Goal: Information Seeking & Learning: Learn about a topic

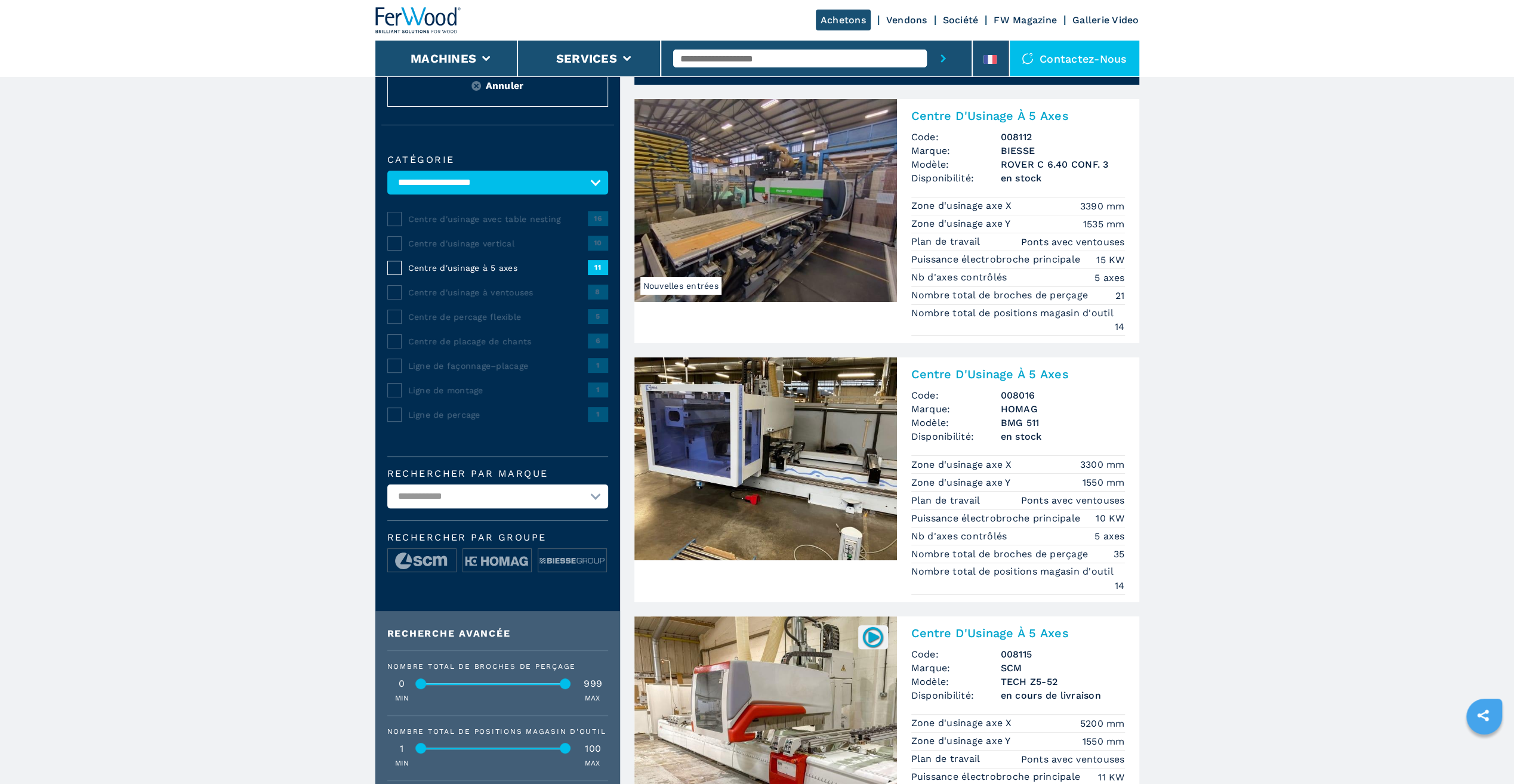
scroll to position [120, 0]
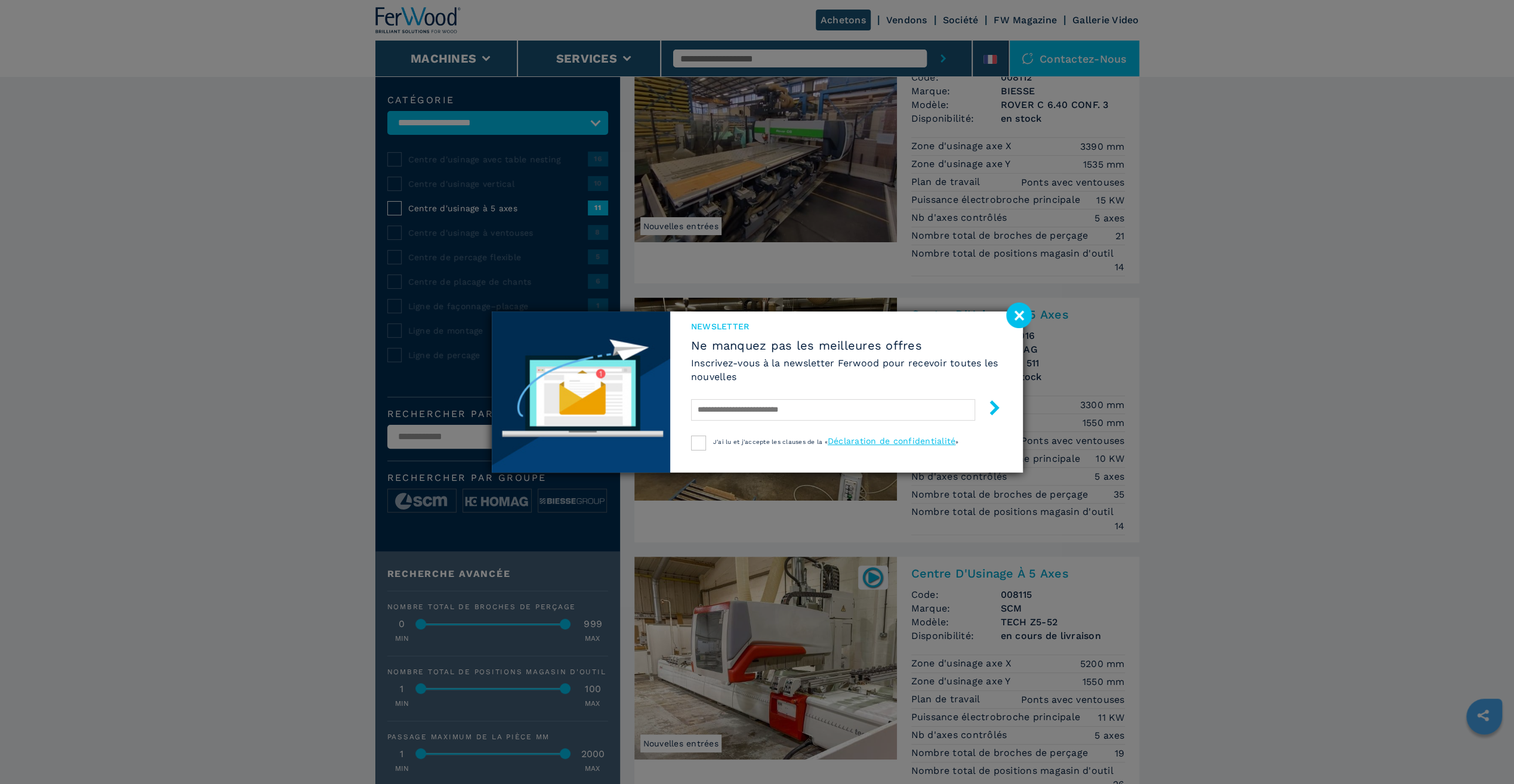
click at [1023, 314] on image at bounding box center [1019, 315] width 26 height 26
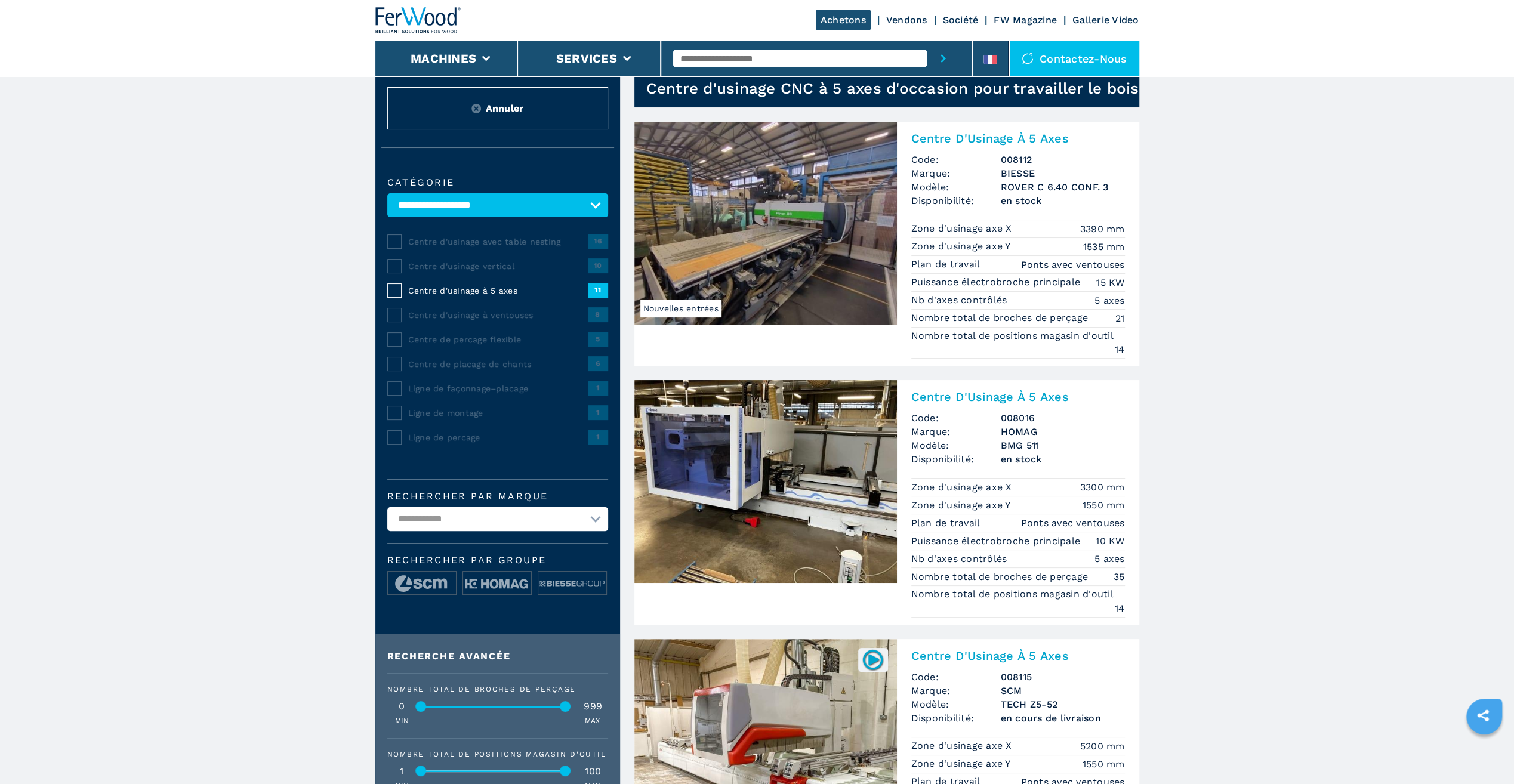
scroll to position [0, 0]
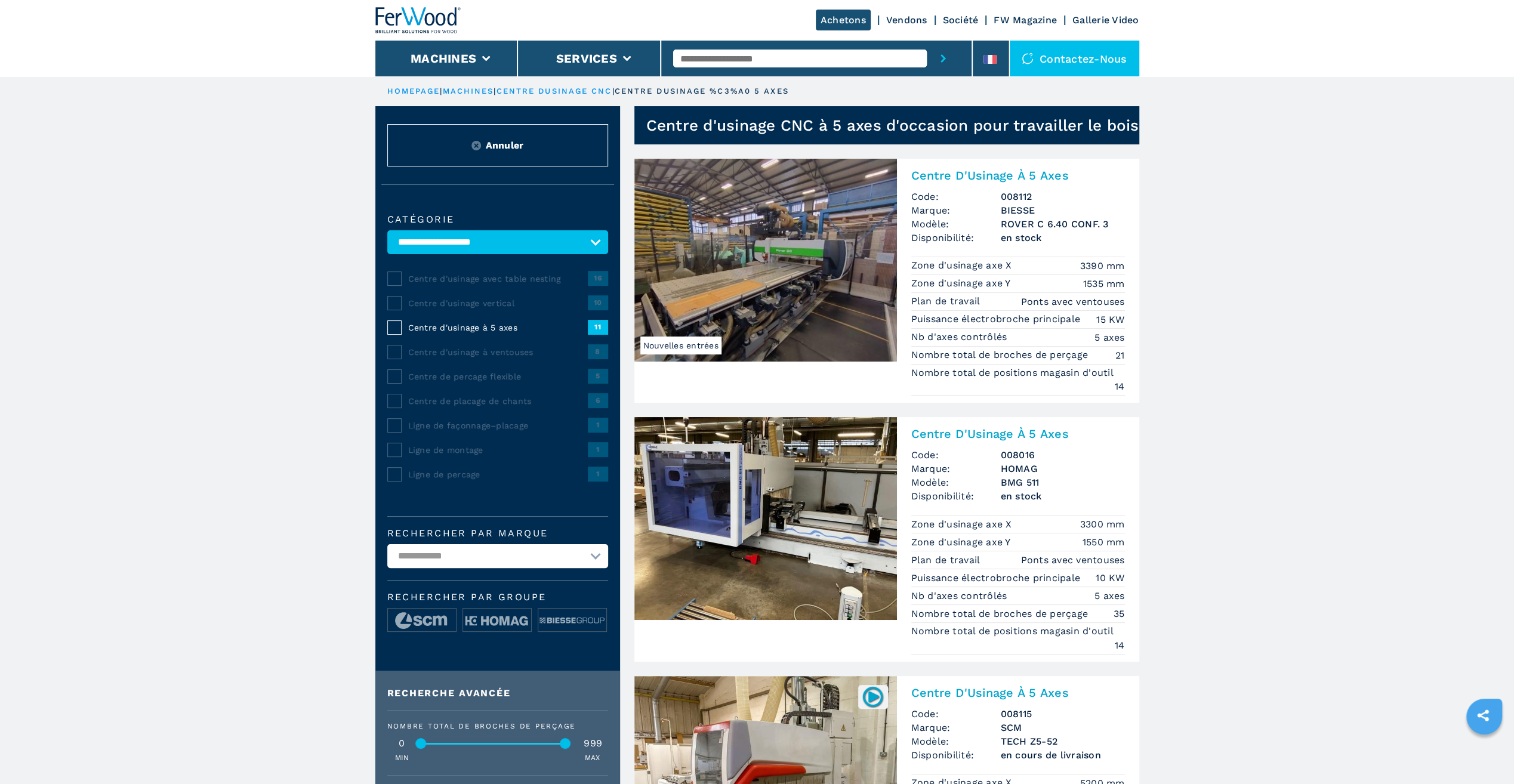
click at [832, 315] on img at bounding box center [766, 260] width 263 height 203
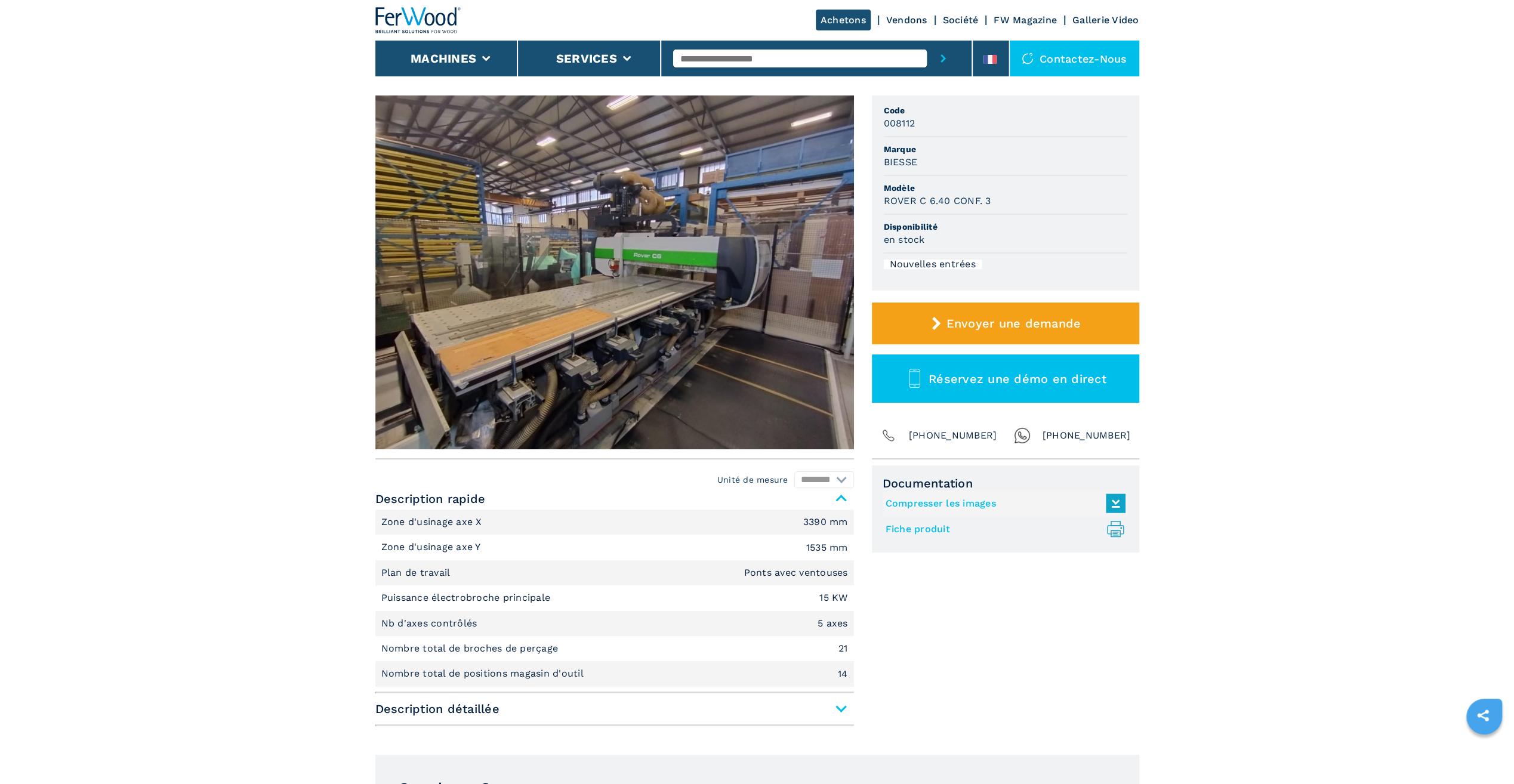
scroll to position [60, 0]
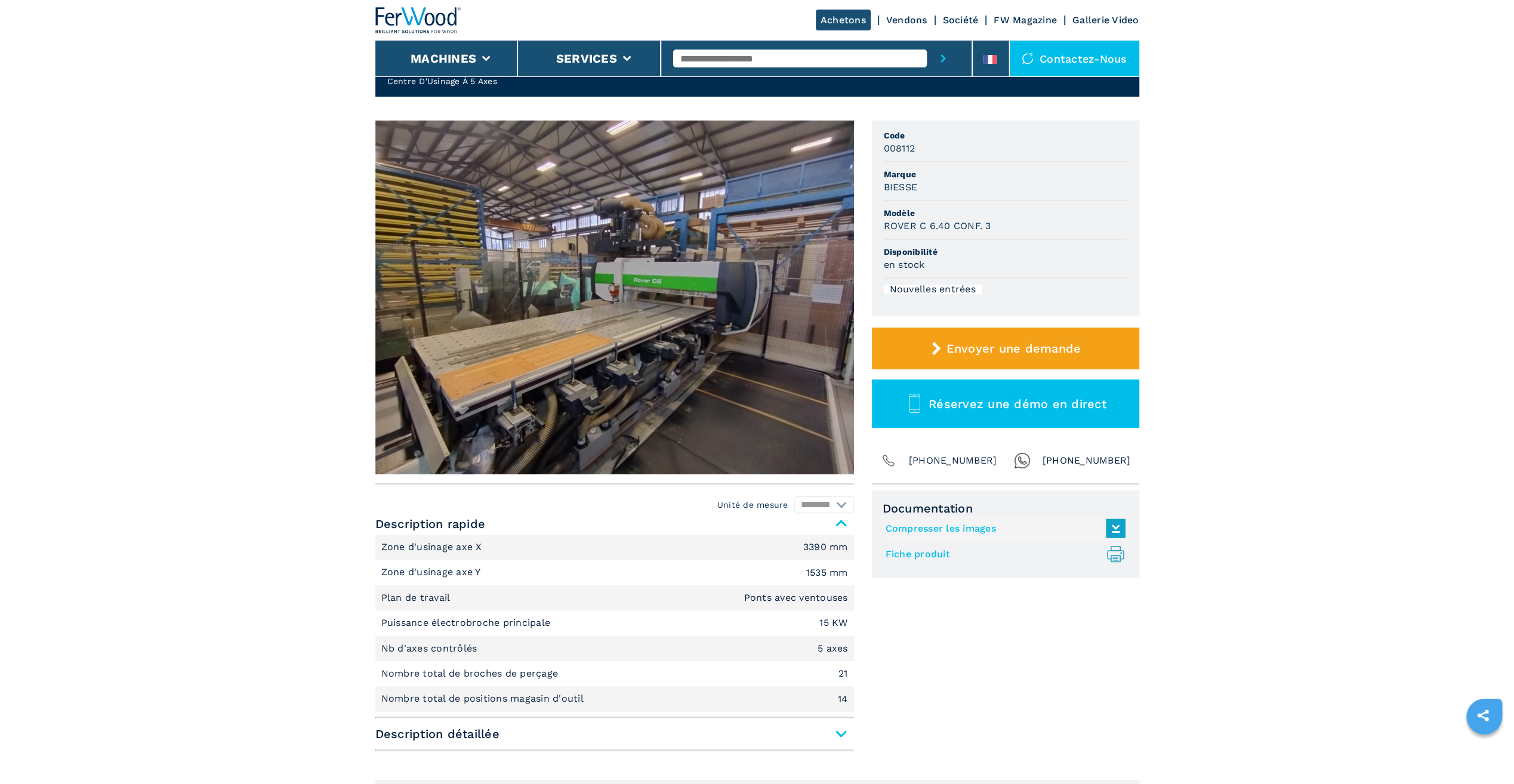
click at [818, 343] on img at bounding box center [615, 297] width 479 height 354
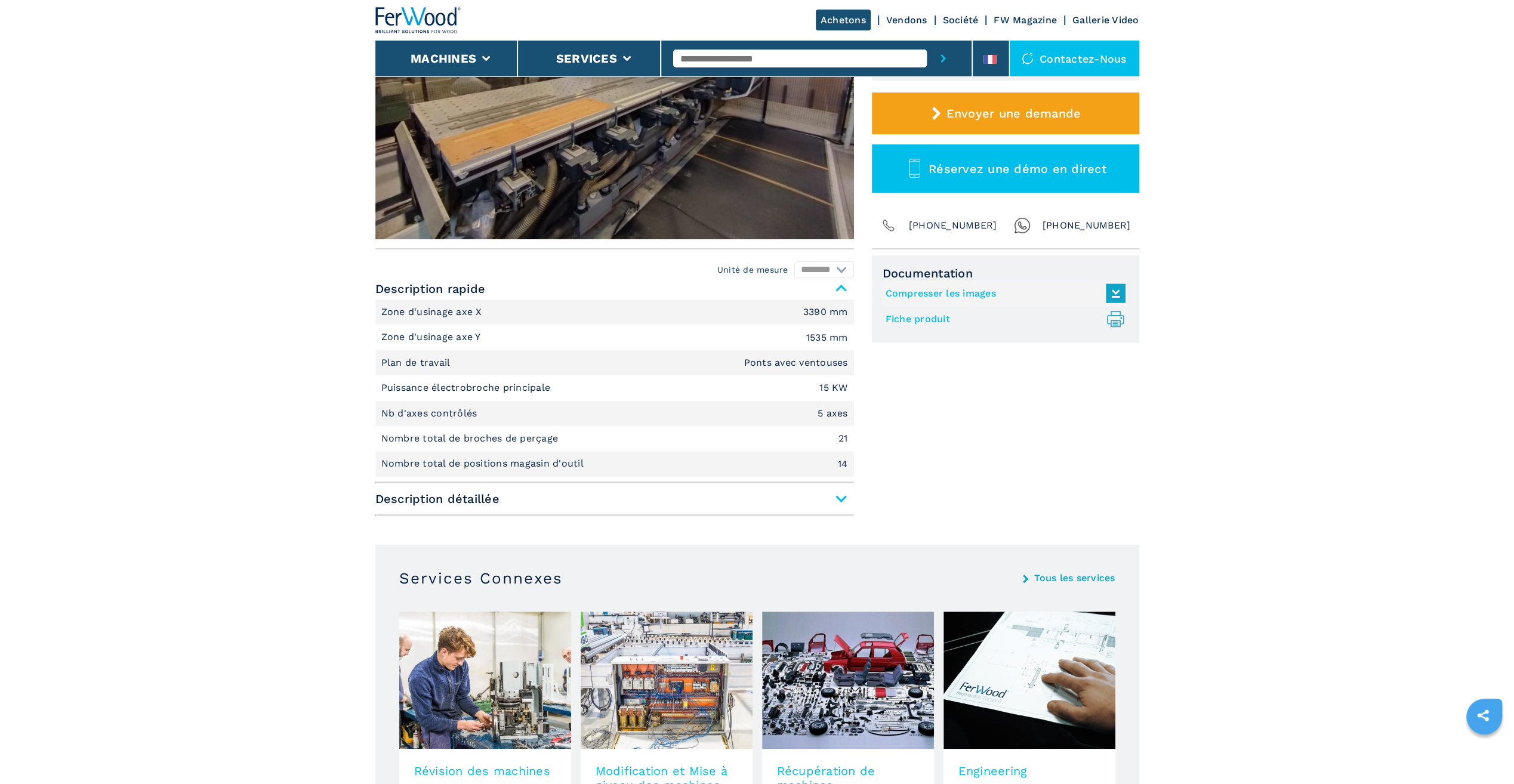
scroll to position [298, 0]
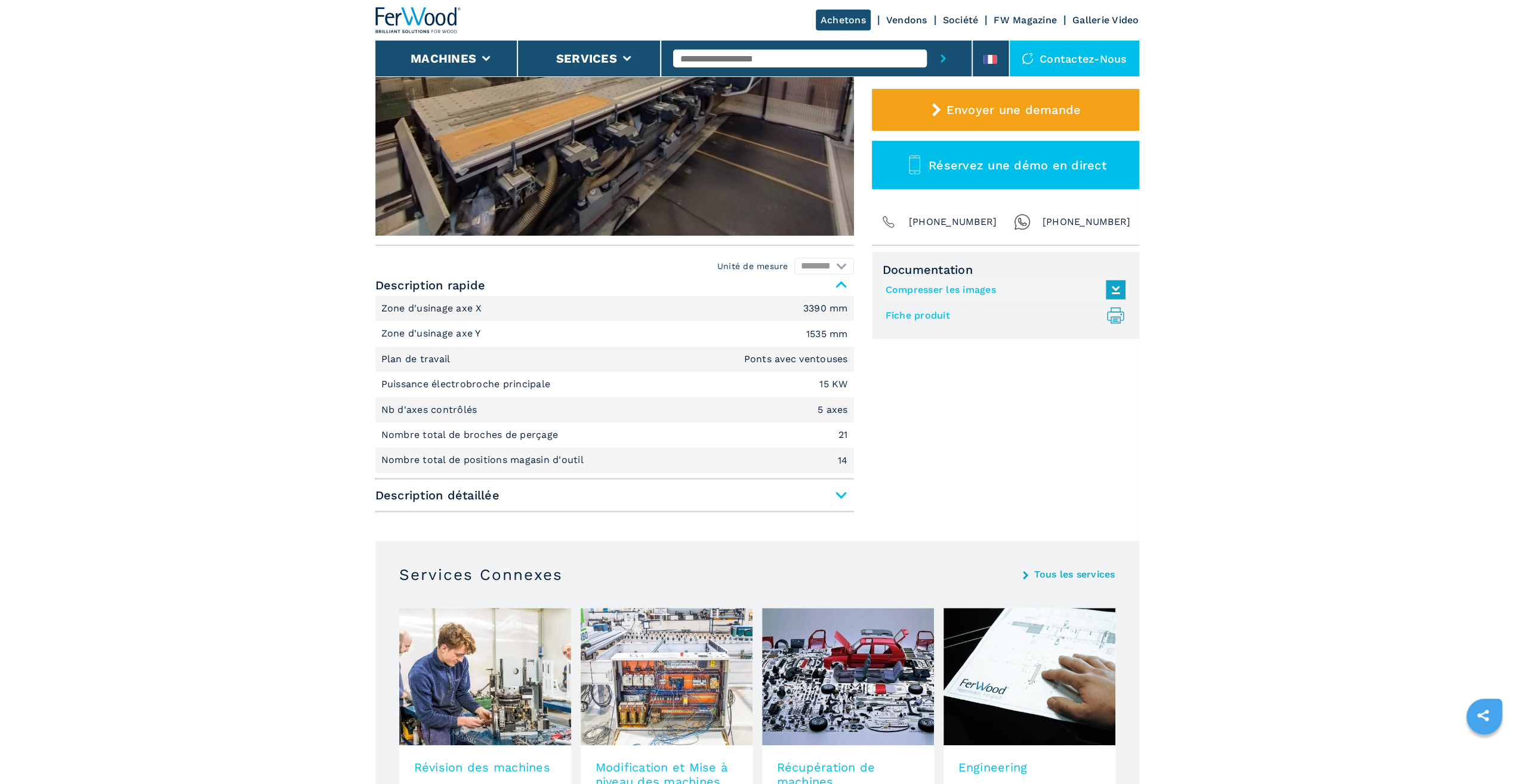
click at [838, 497] on span "Description détaillée" at bounding box center [615, 495] width 479 height 21
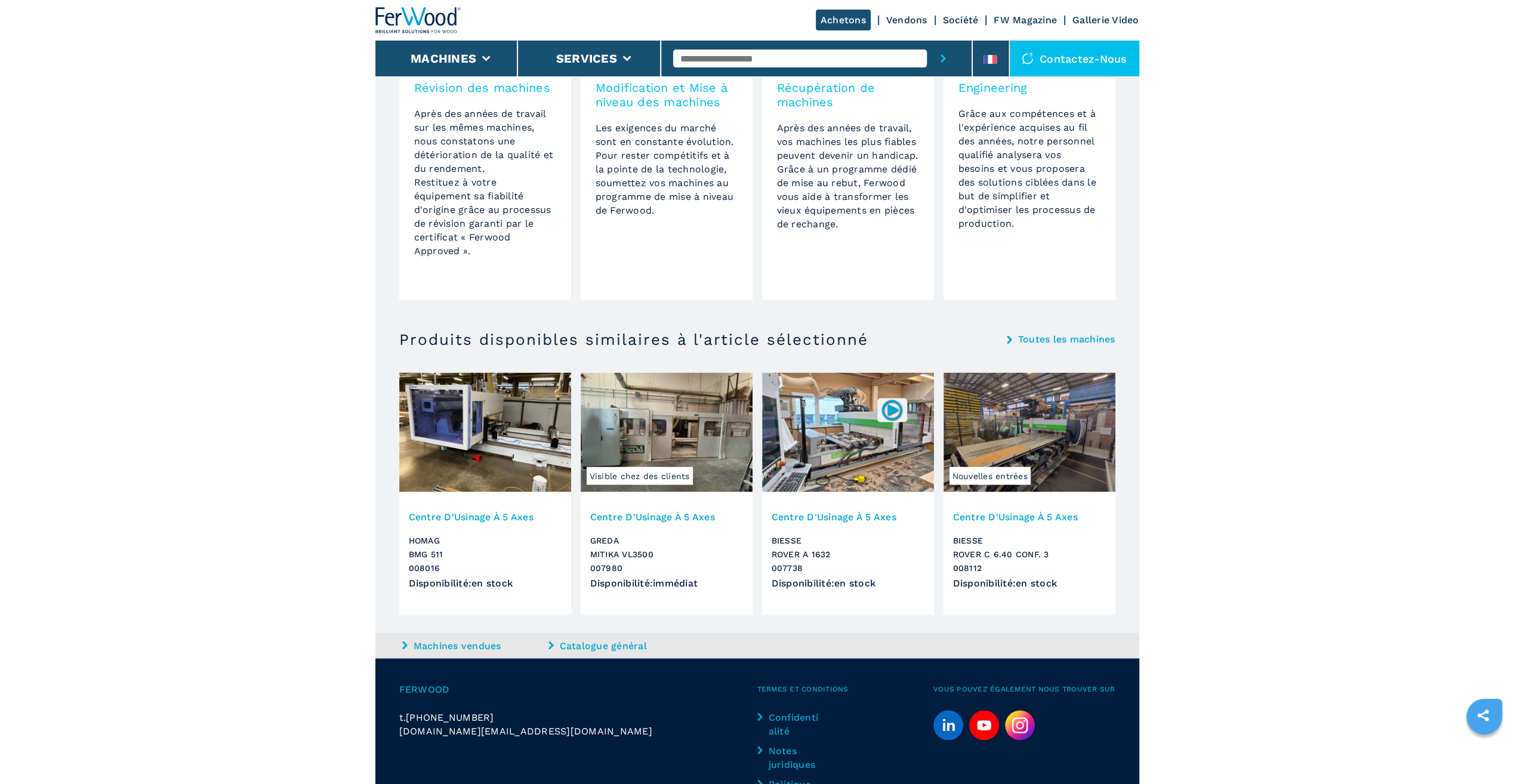
scroll to position [1910, 0]
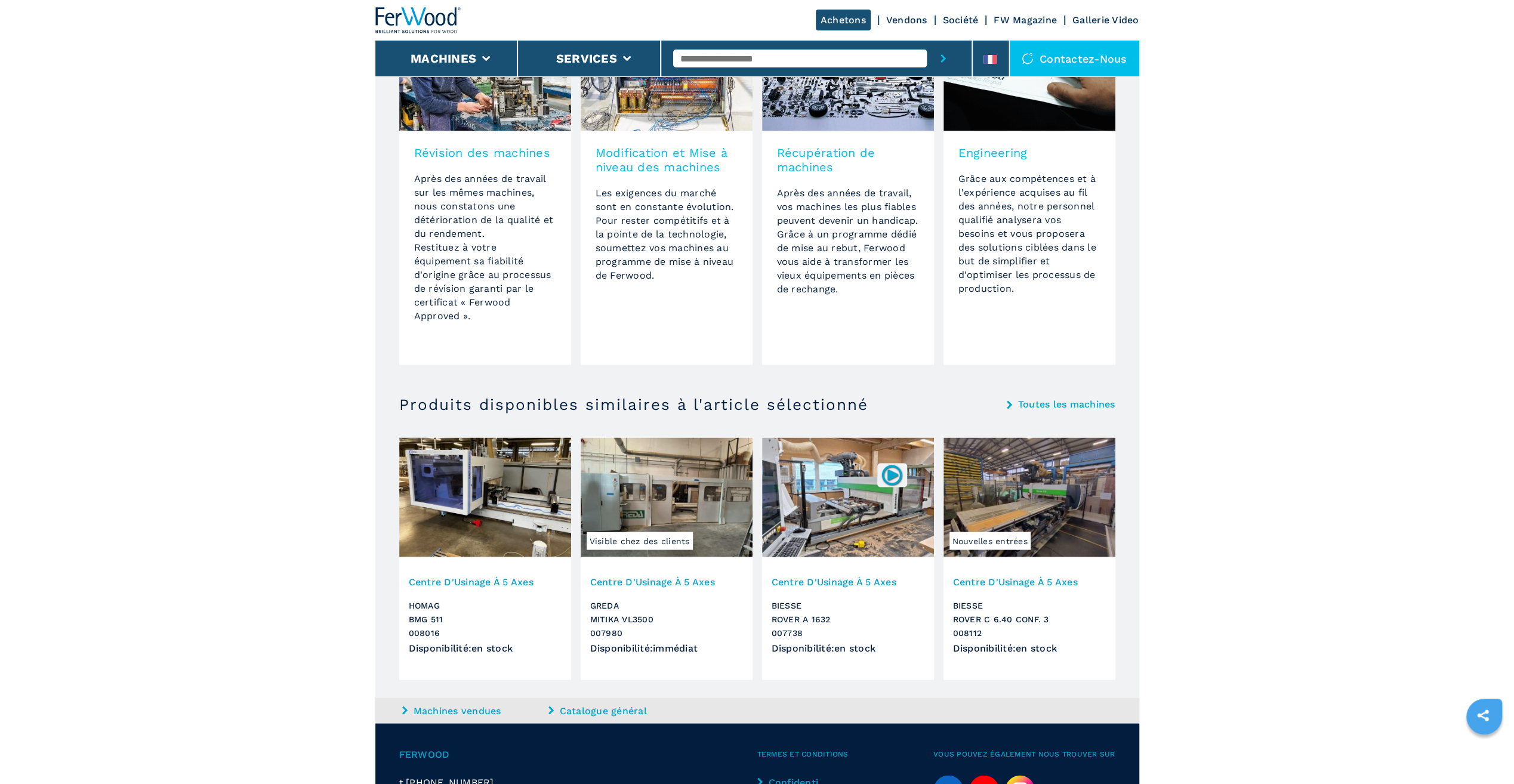
click at [890, 471] on img at bounding box center [892, 475] width 23 height 23
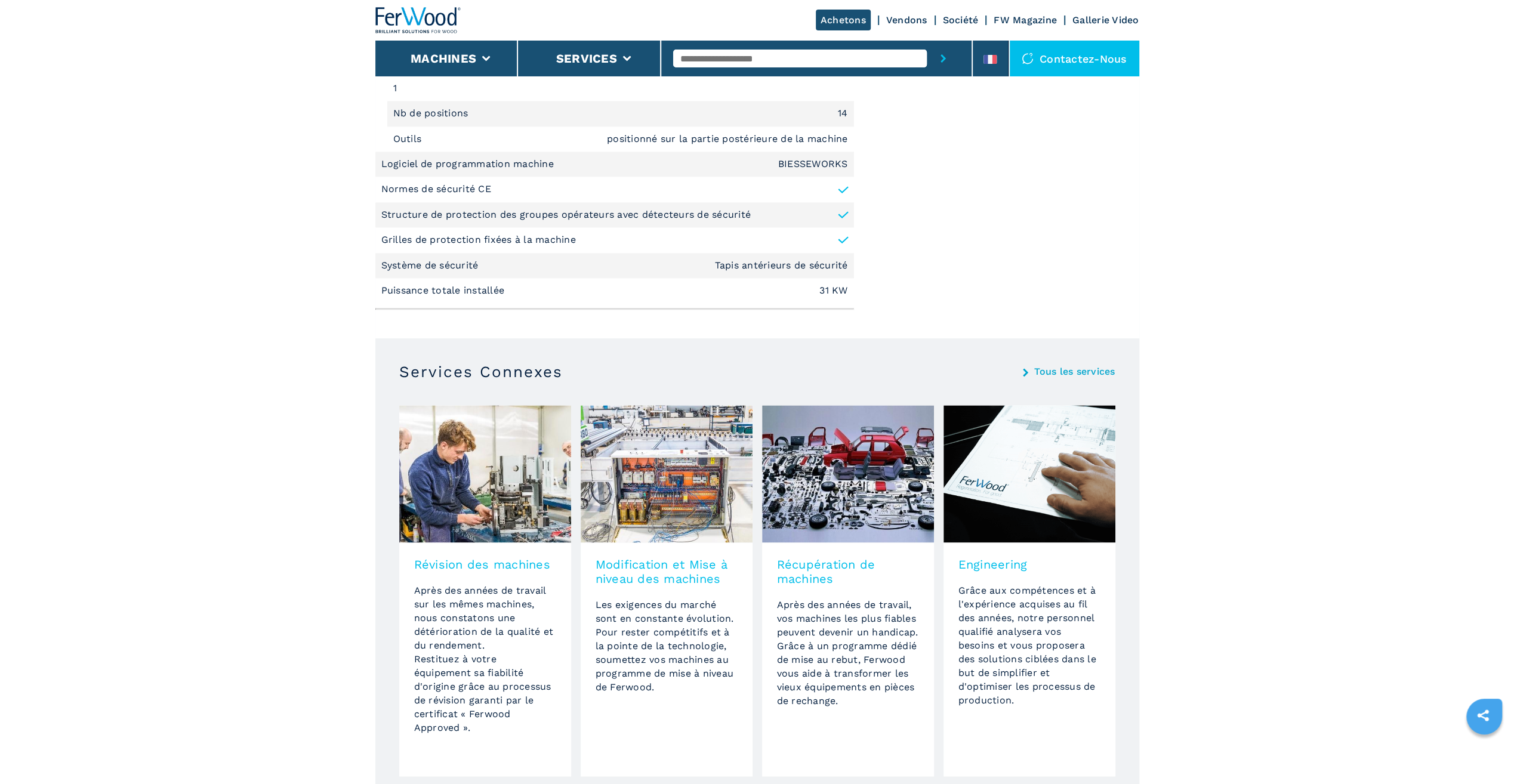
scroll to position [1493, 0]
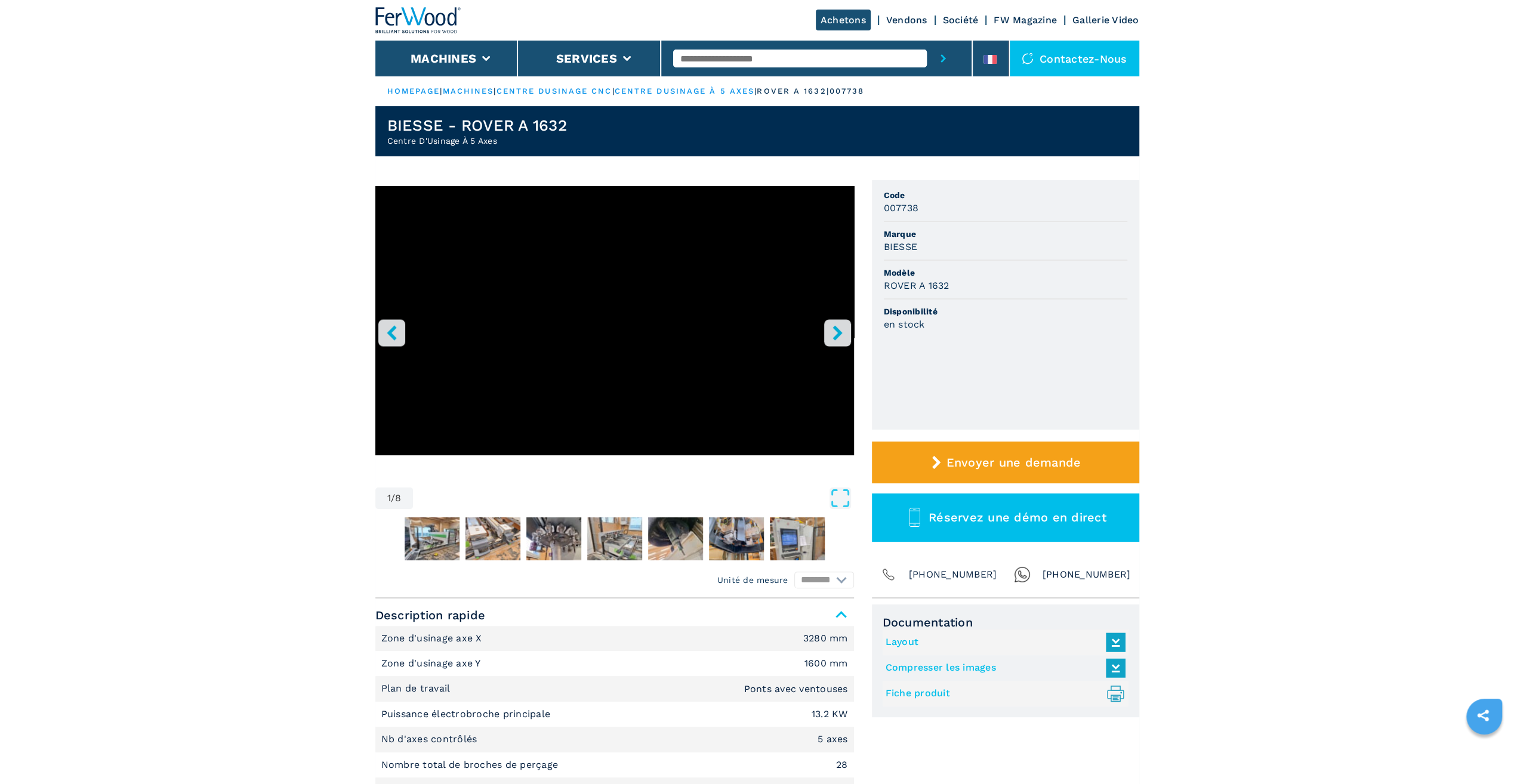
click at [842, 340] on button "right-button" at bounding box center [838, 333] width 27 height 27
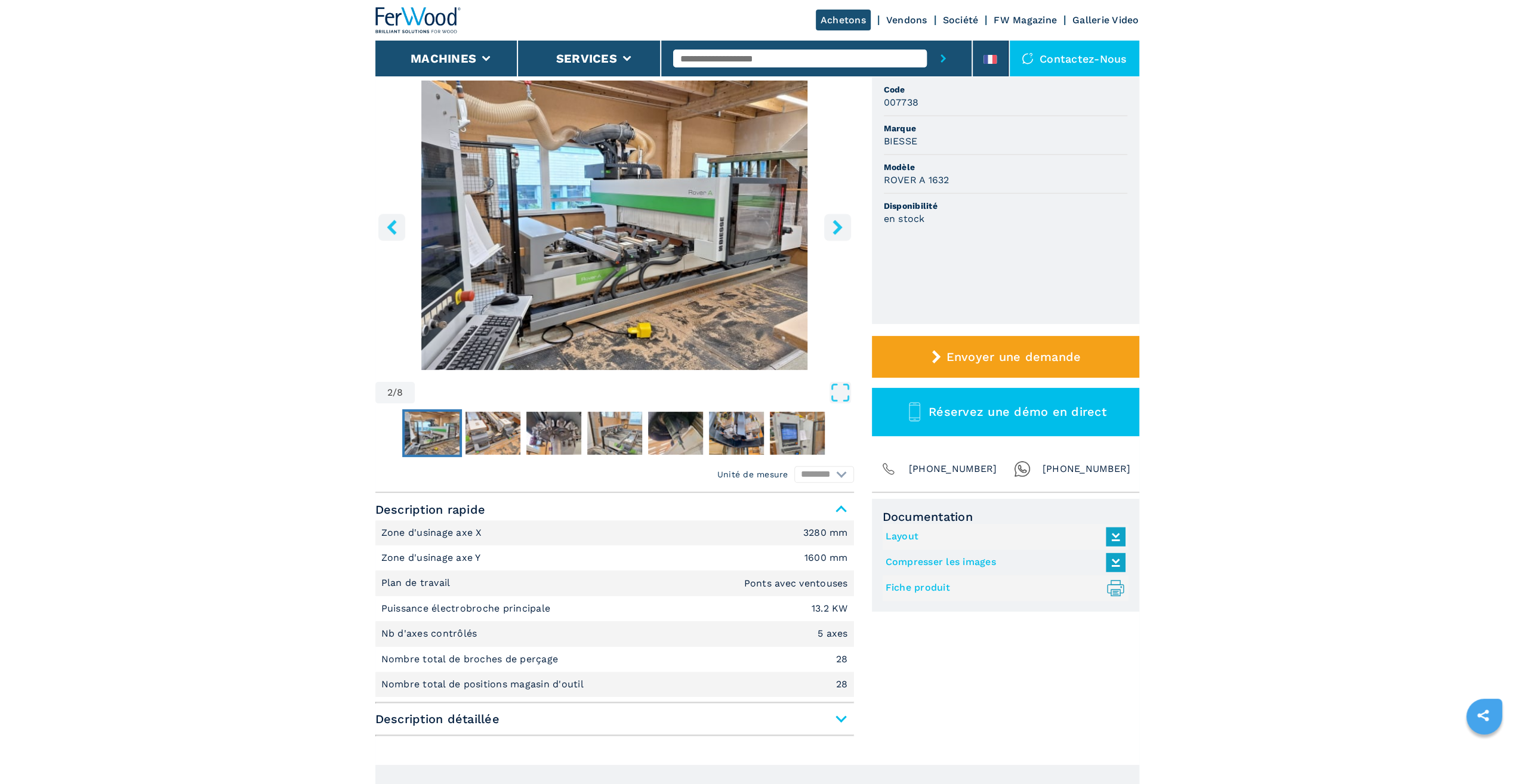
scroll to position [179, 0]
